Goal: Information Seeking & Learning: Learn about a topic

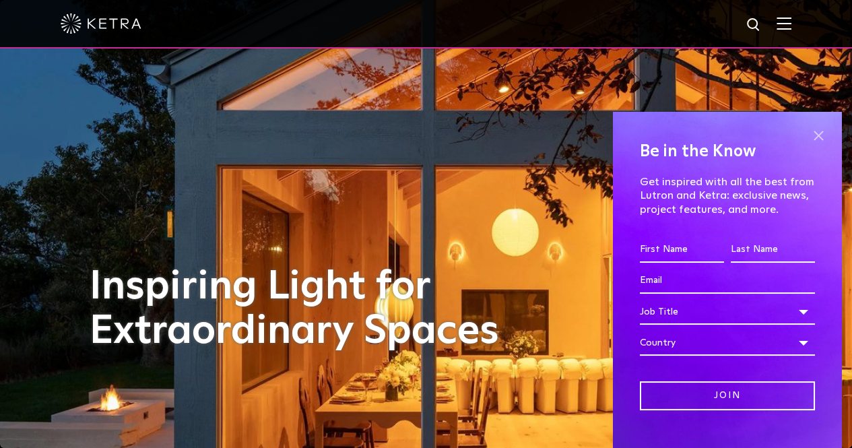
click at [808, 127] on span at bounding box center [818, 135] width 20 height 20
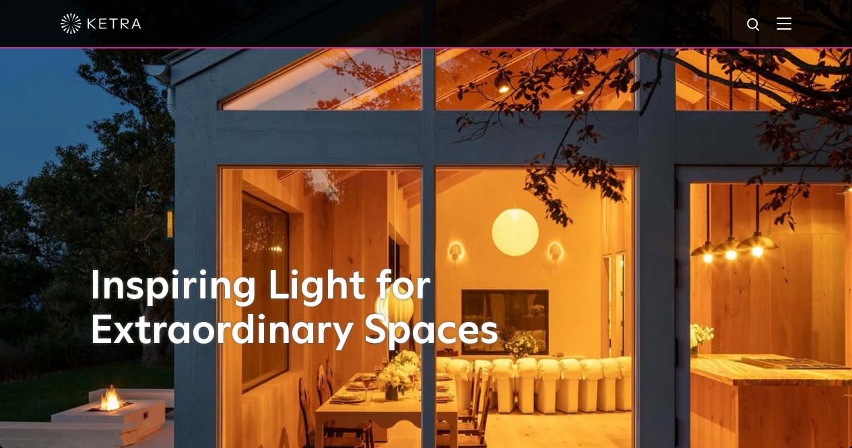
click at [791, 22] on img at bounding box center [783, 23] width 15 height 13
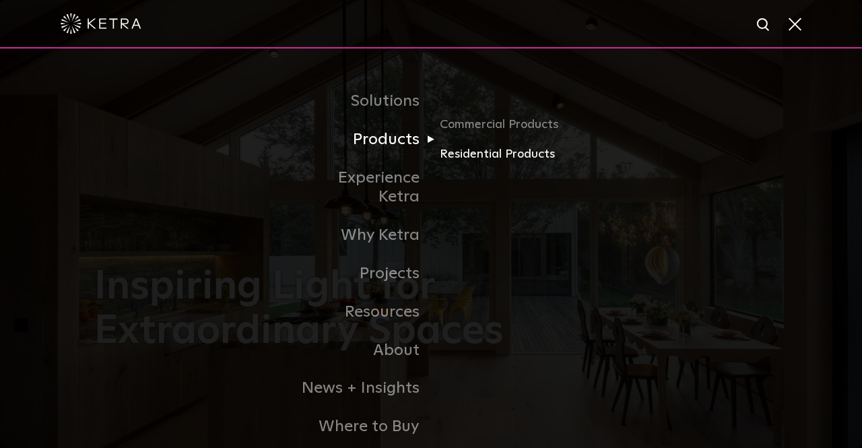
click at [464, 156] on link "Residential Products" at bounding box center [504, 155] width 129 height 20
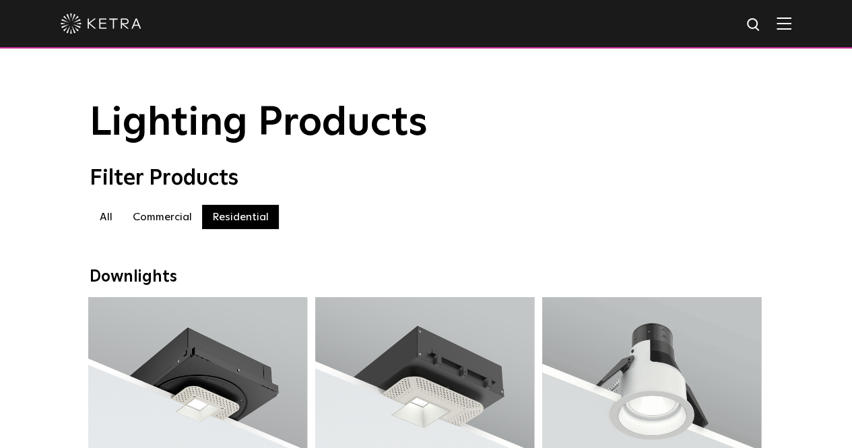
click at [162, 227] on label "Commercial" at bounding box center [162, 217] width 79 height 24
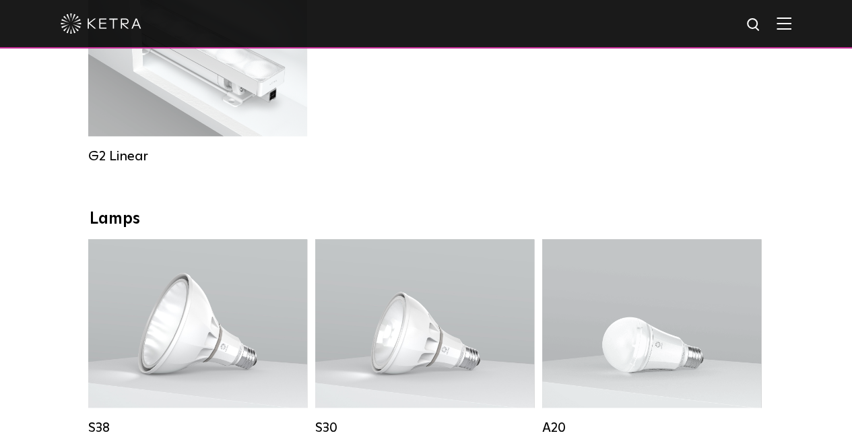
scroll to position [988, 0]
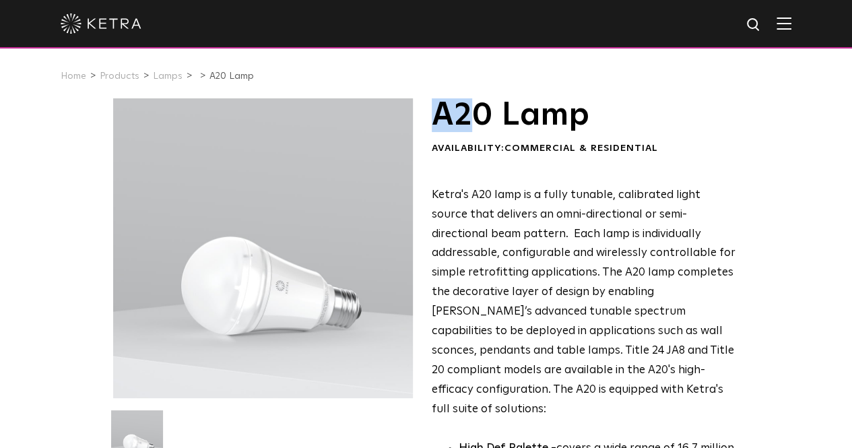
drag, startPoint x: 428, startPoint y: 122, endPoint x: 479, endPoint y: 115, distance: 51.6
click at [479, 115] on h1 "A20 Lamp" at bounding box center [585, 115] width 306 height 34
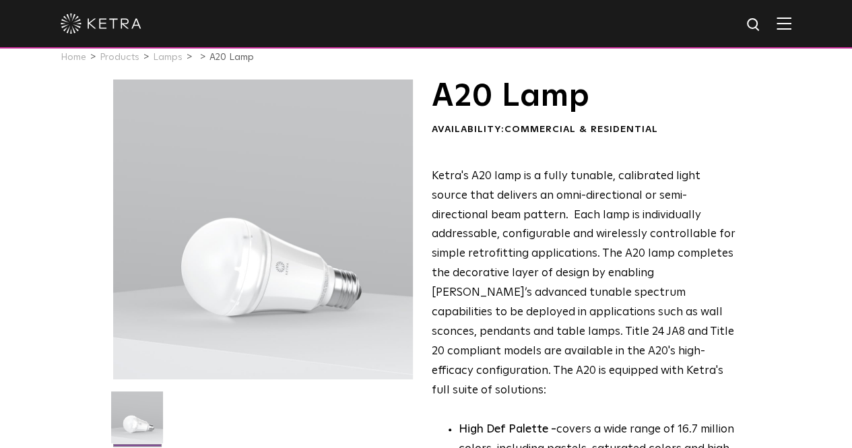
scroll to position [67, 0]
